Goal: Find specific fact: Find specific fact

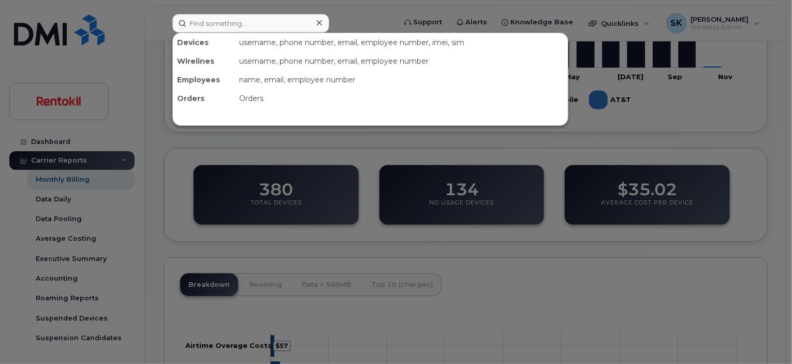
scroll to position [259, 0]
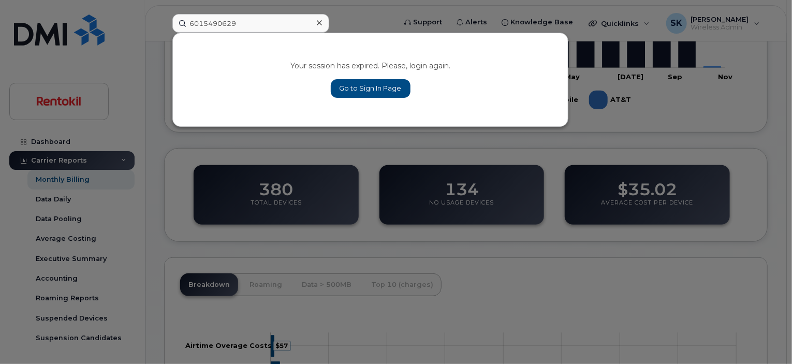
type input "6015490629"
click at [391, 88] on link "Go to Sign In Page" at bounding box center [371, 88] width 80 height 19
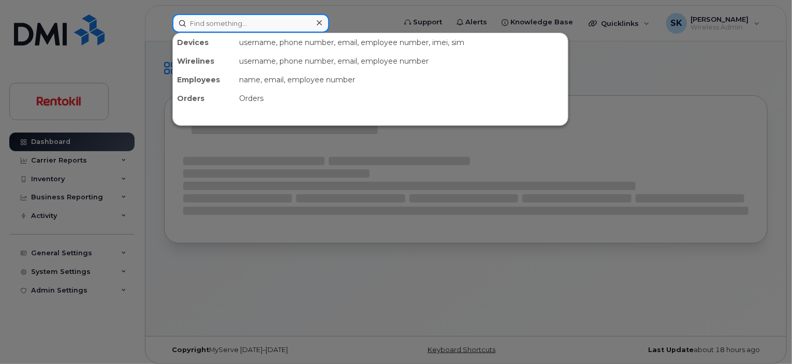
click at [234, 22] on input at bounding box center [250, 23] width 157 height 19
paste input "6015490629"
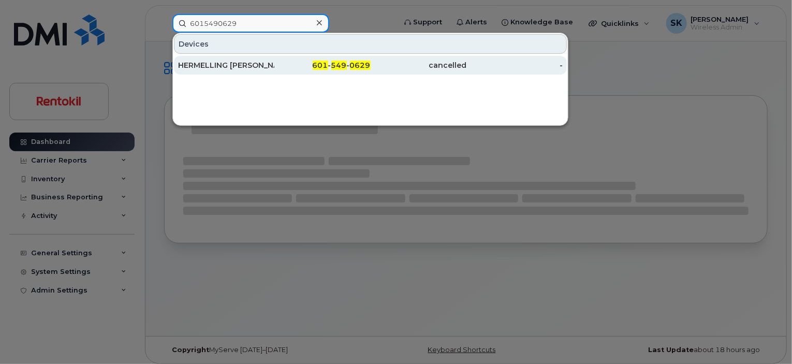
type input "6015490629"
click at [220, 67] on div "HERMELLING KEVIN" at bounding box center [226, 65] width 96 height 10
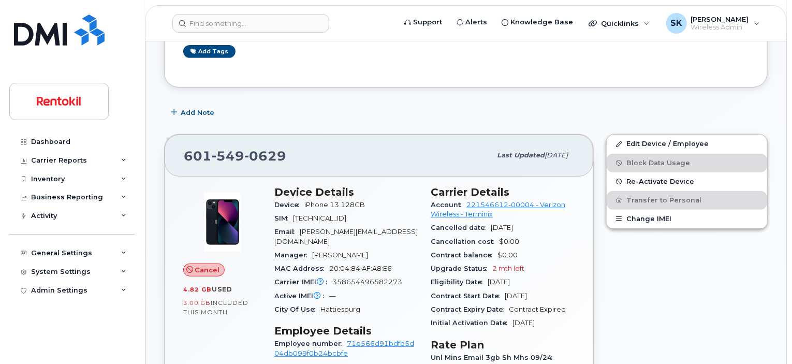
scroll to position [207, 0]
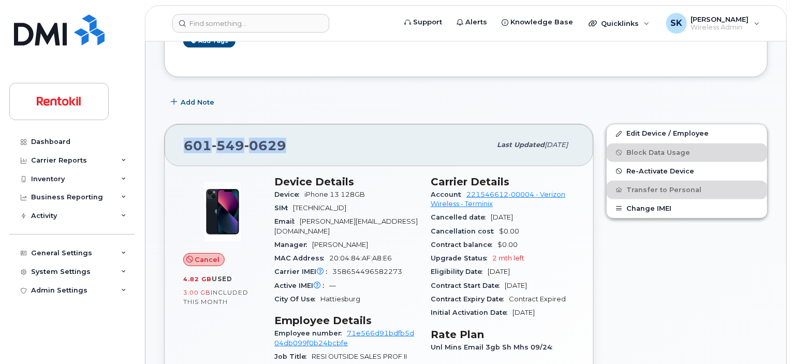
drag, startPoint x: 292, startPoint y: 140, endPoint x: 170, endPoint y: 141, distance: 122.1
click at [170, 141] on div "601 549 0629 Last updated Oct 13, 2025" at bounding box center [379, 144] width 428 height 41
copy span "601 549 0629"
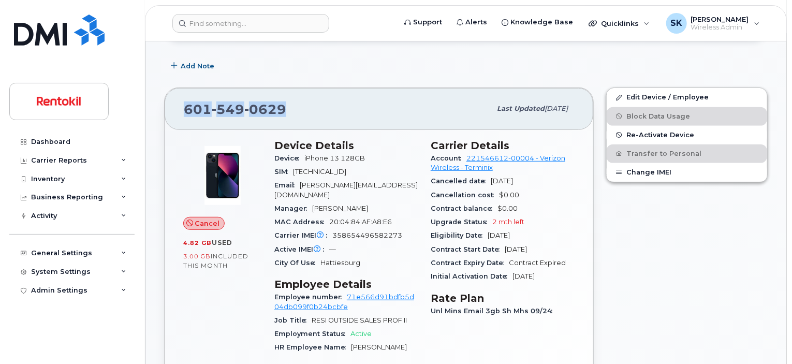
scroll to position [259, 0]
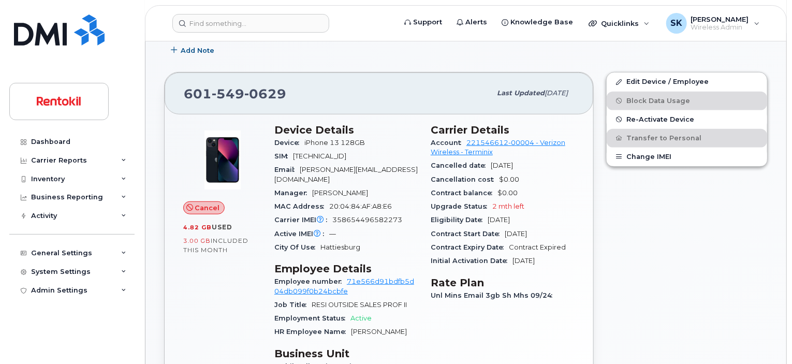
click at [195, 209] on span "Cancel" at bounding box center [207, 208] width 25 height 10
click at [195, 207] on span "Cancel" at bounding box center [207, 208] width 25 height 10
click at [207, 207] on span "Cancel" at bounding box center [207, 208] width 25 height 10
click at [223, 240] on span "included this month" at bounding box center [215, 244] width 65 height 17
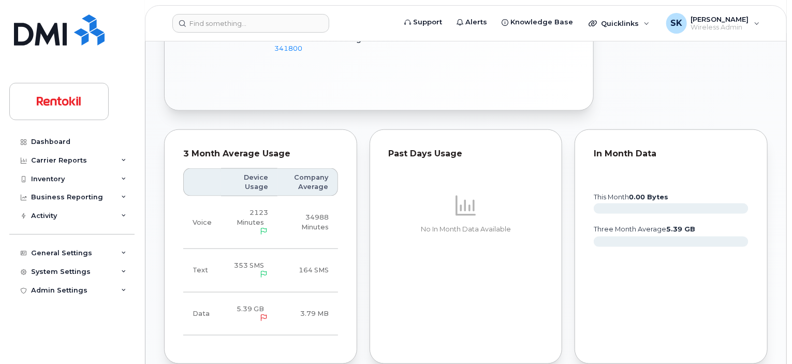
scroll to position [569, 0]
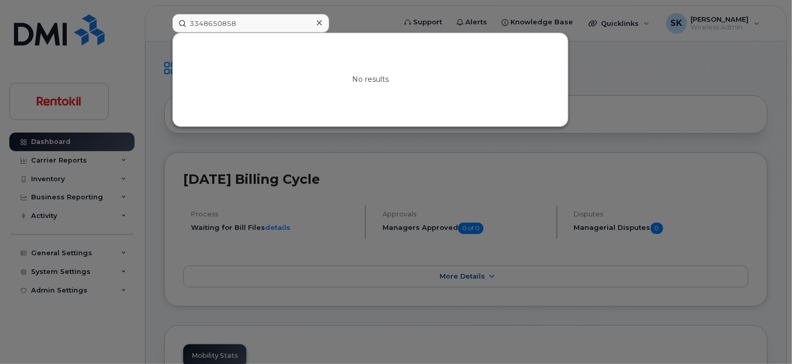
click at [249, 26] on input "3348650858" at bounding box center [250, 23] width 157 height 19
click at [187, 143] on div at bounding box center [396, 182] width 792 height 364
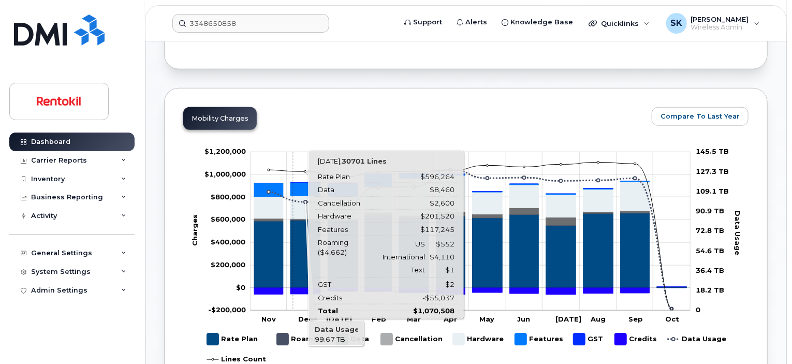
scroll to position [259, 0]
